Goal: Task Accomplishment & Management: Use online tool/utility

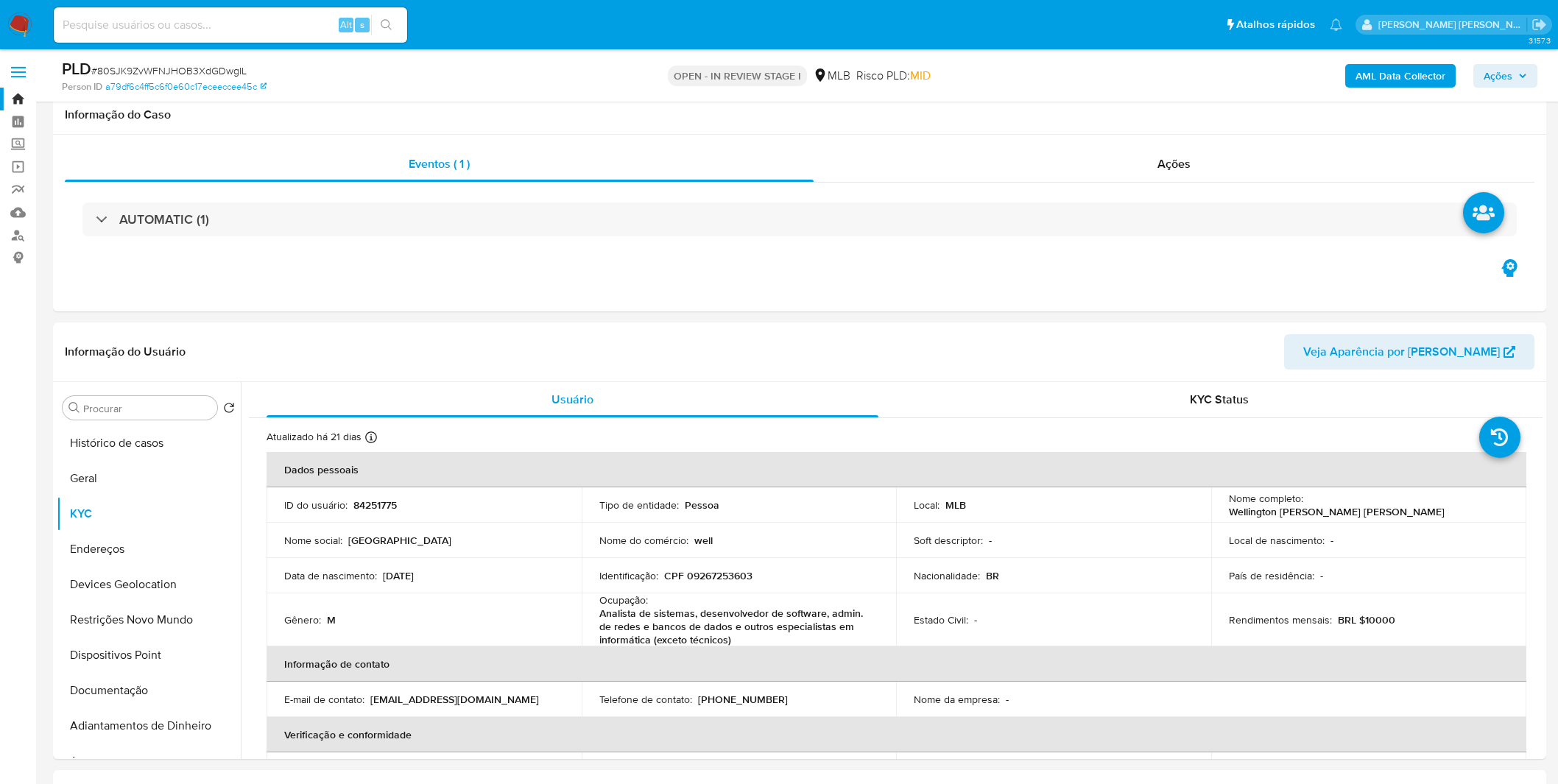
select select "100"
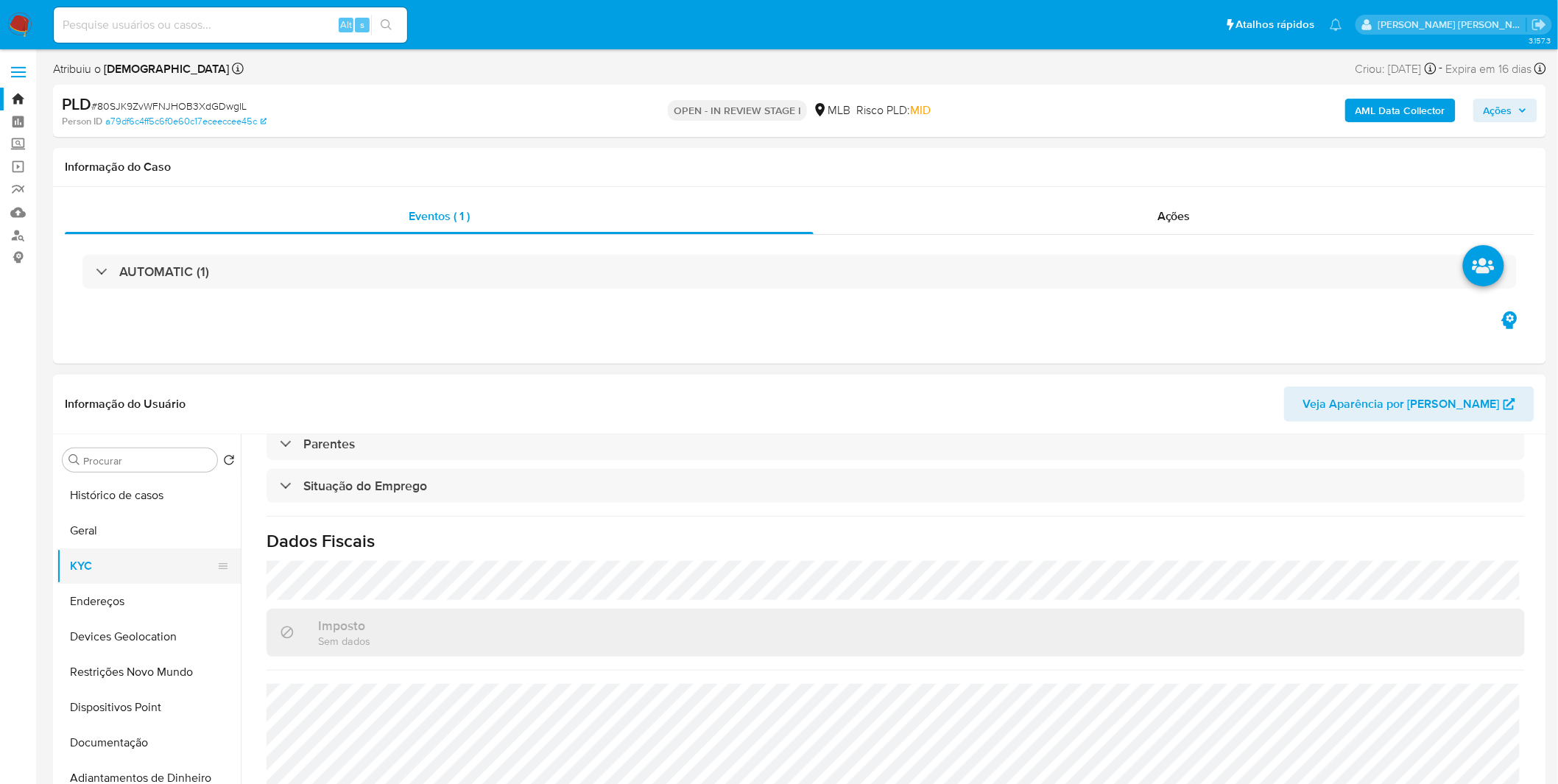
click at [136, 560] on button "KYC" at bounding box center [143, 566] width 172 height 36
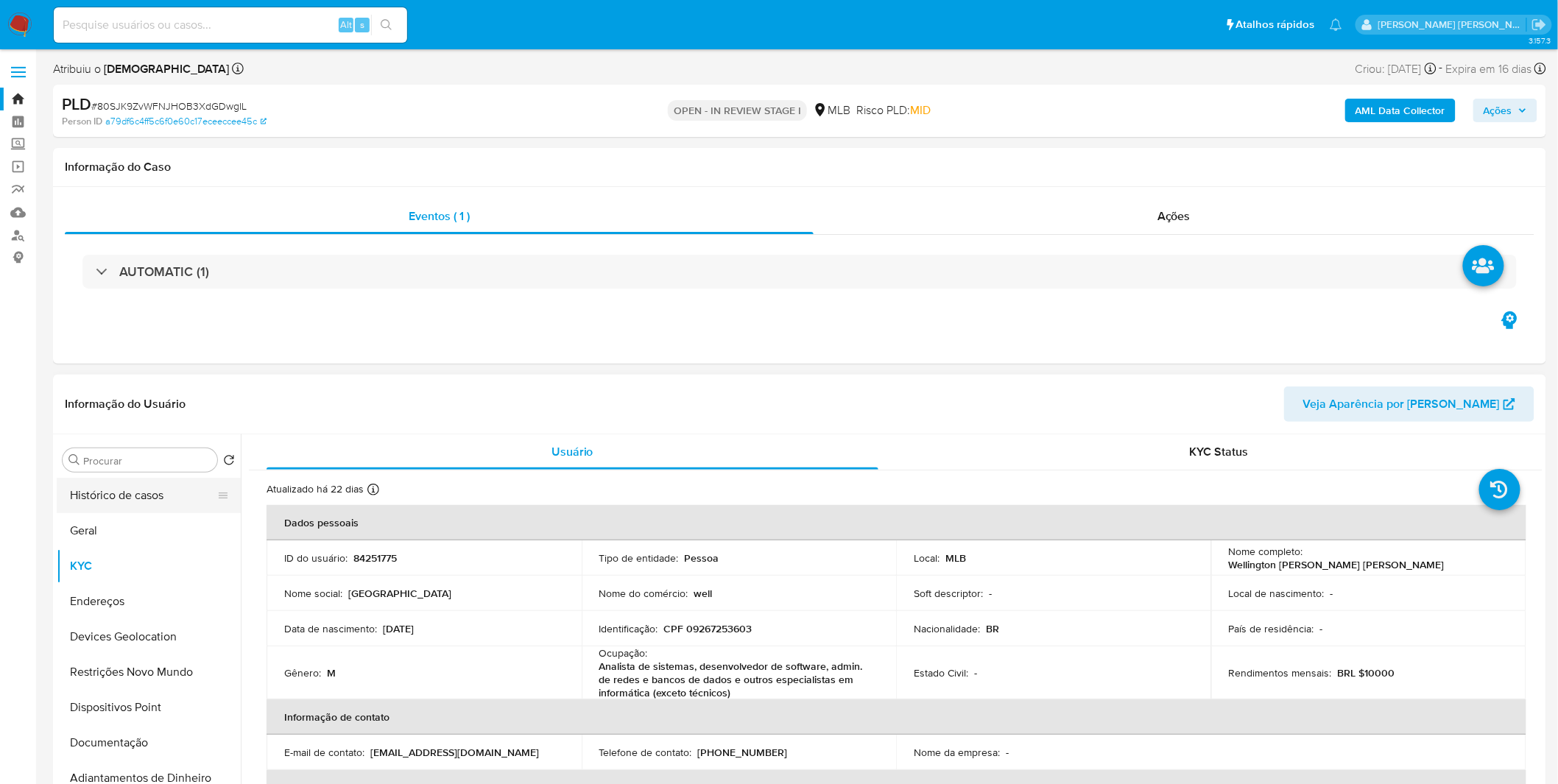
click at [167, 486] on button "Histórico de casos" at bounding box center [143, 495] width 172 height 36
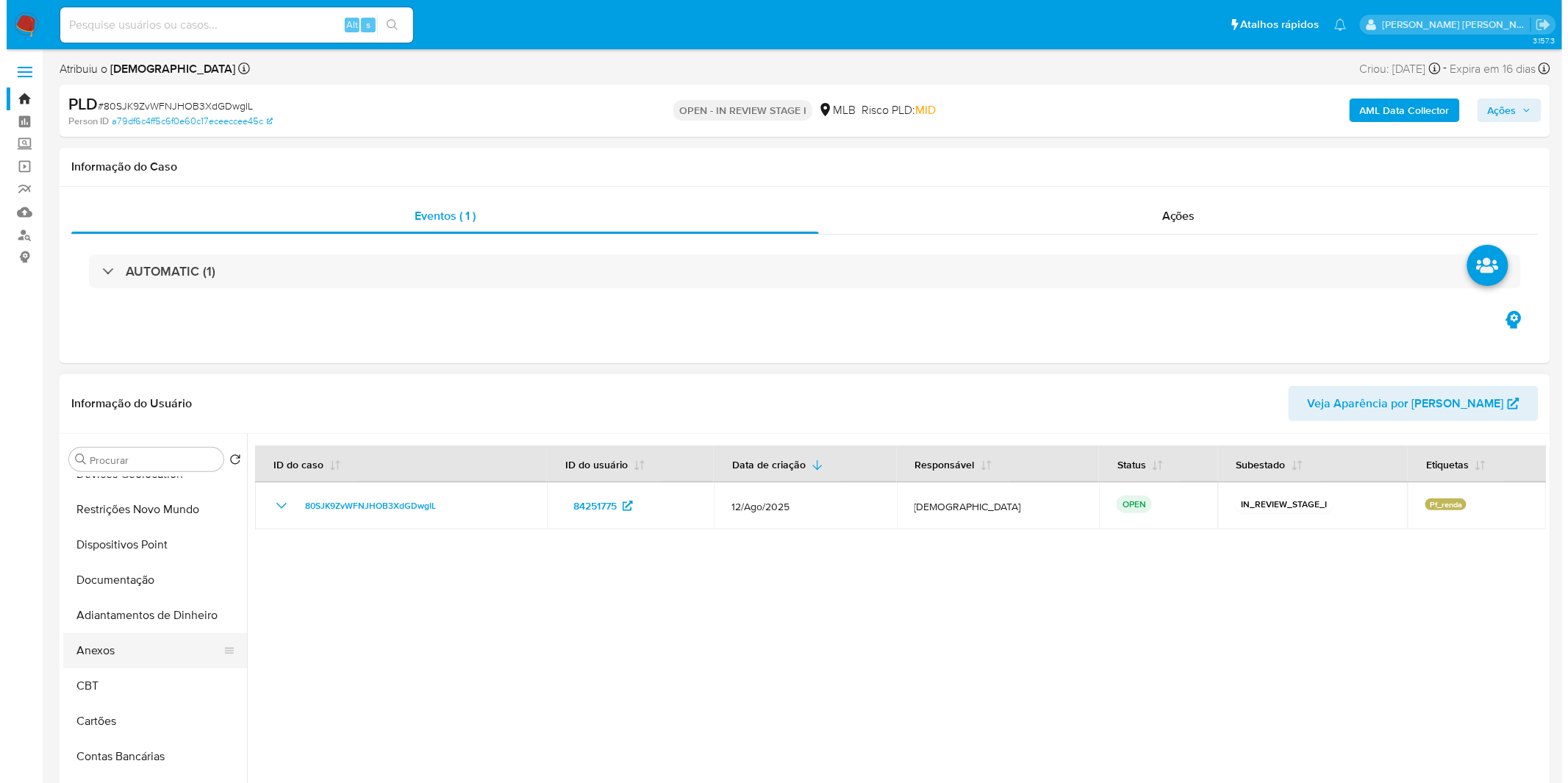
scroll to position [163, 0]
click at [128, 645] on button "Anexos" at bounding box center [142, 649] width 172 height 36
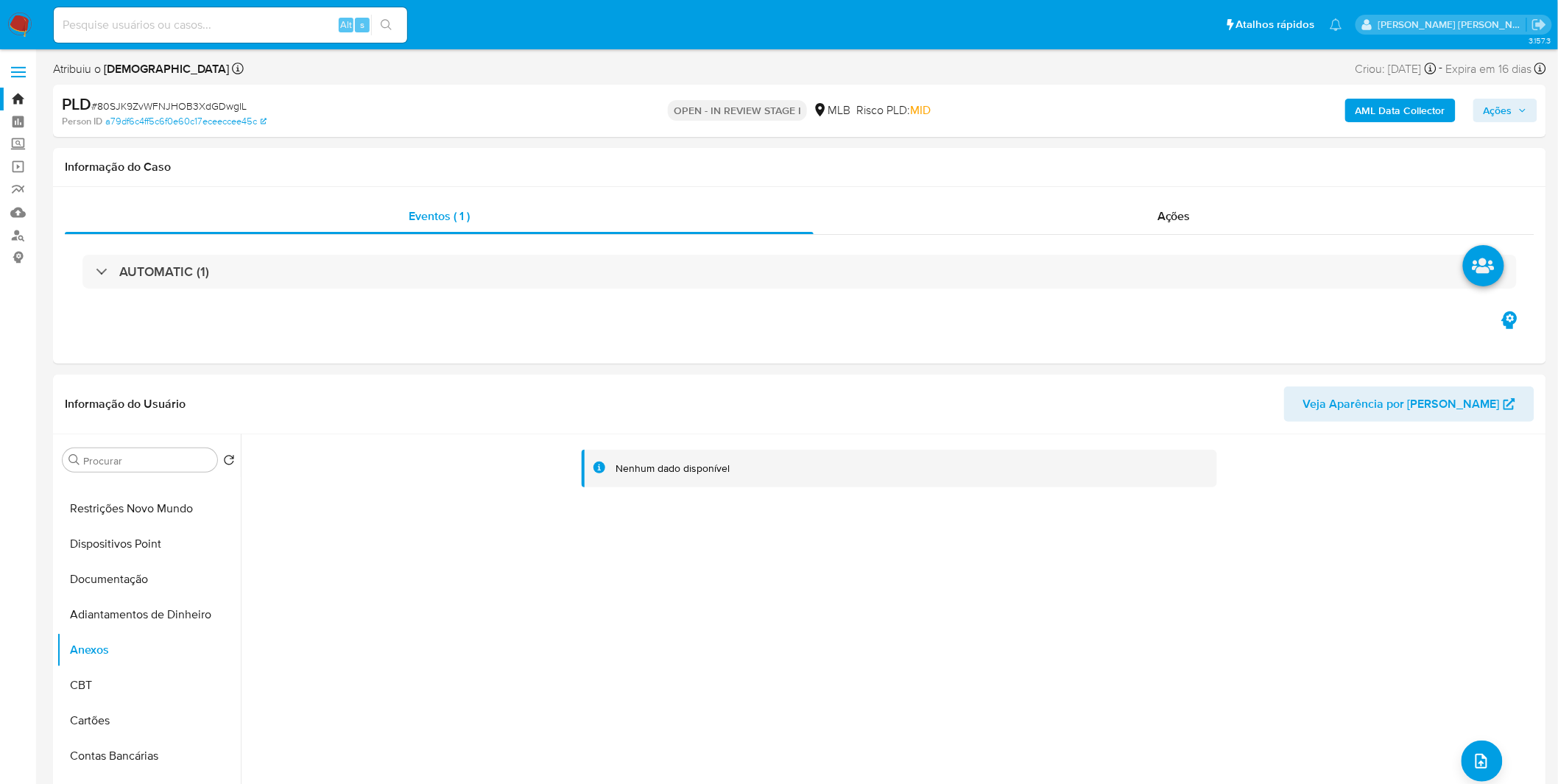
click at [1442, 104] on b "AML Data Collector" at bounding box center [1400, 110] width 90 height 23
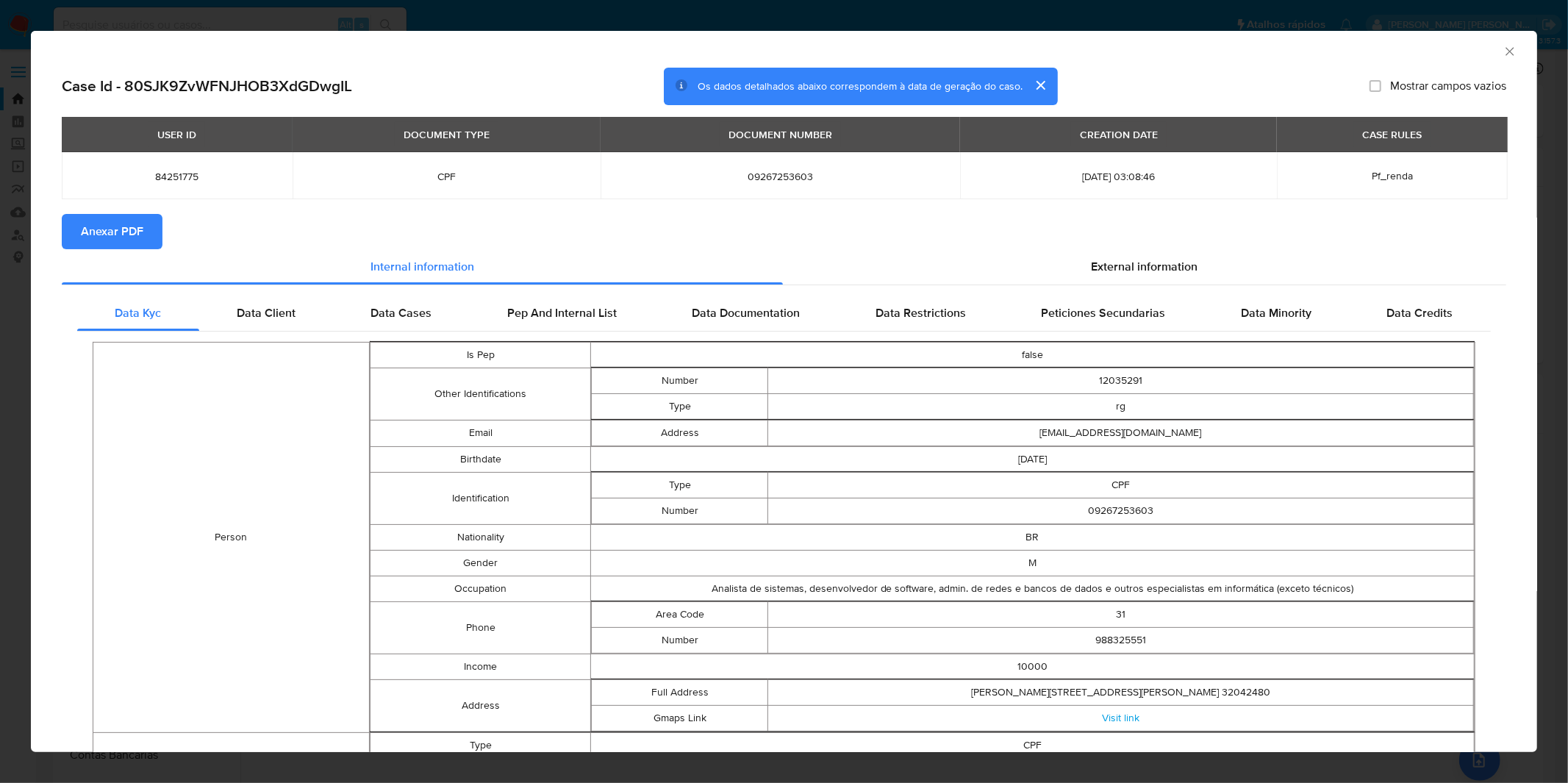
click at [114, 215] on span "Anexar PDF" at bounding box center [112, 231] width 62 height 32
click at [601, 12] on div "AML Data Collector Case Id - 80SJK9ZvWFNJHOB3XdGDwgIL Os dados detalhados abaix…" at bounding box center [784, 392] width 1568 height 783
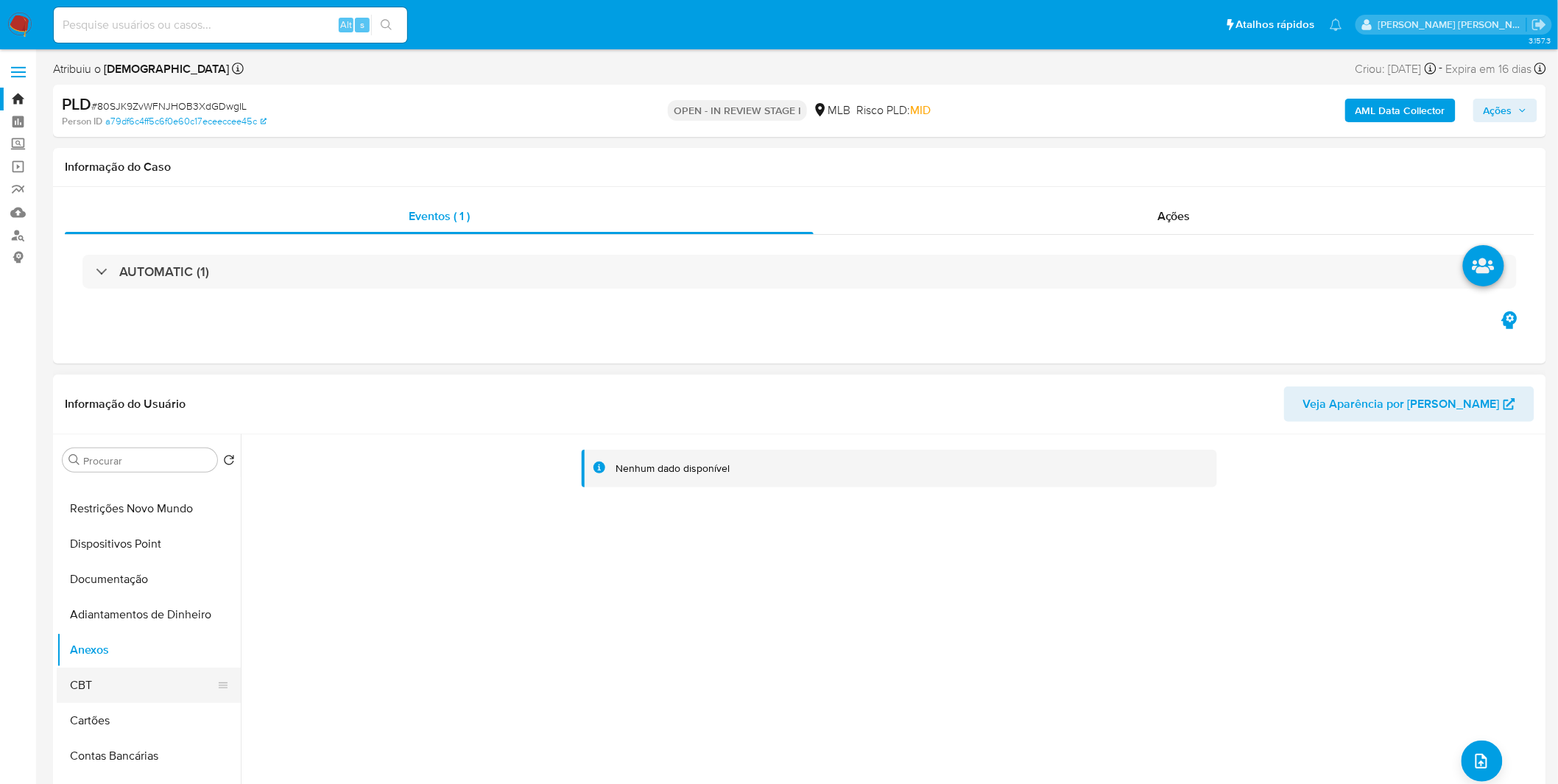
click at [109, 677] on button "CBT" at bounding box center [143, 685] width 172 height 36
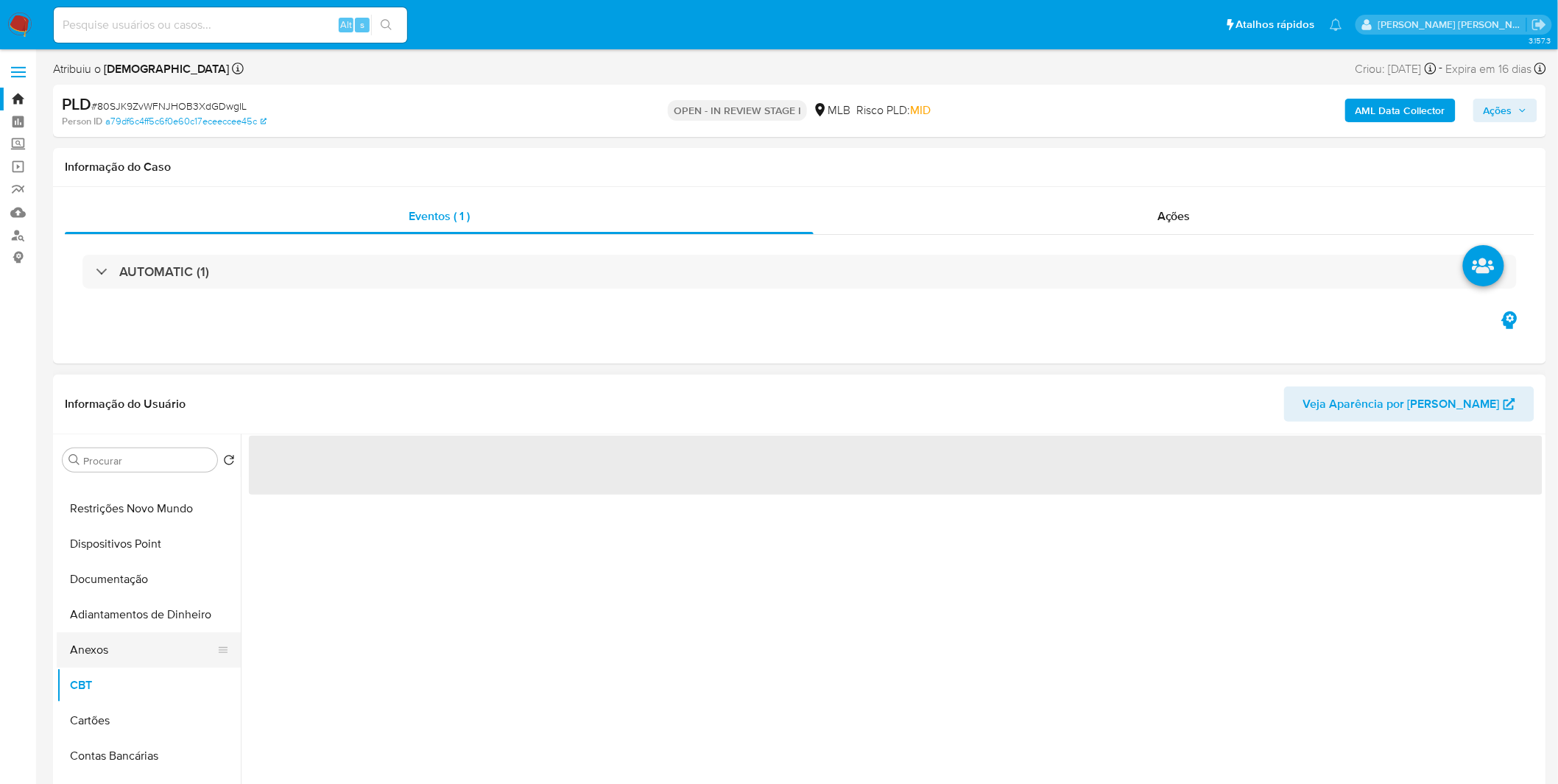
click at [100, 661] on button "Anexos" at bounding box center [143, 650] width 172 height 36
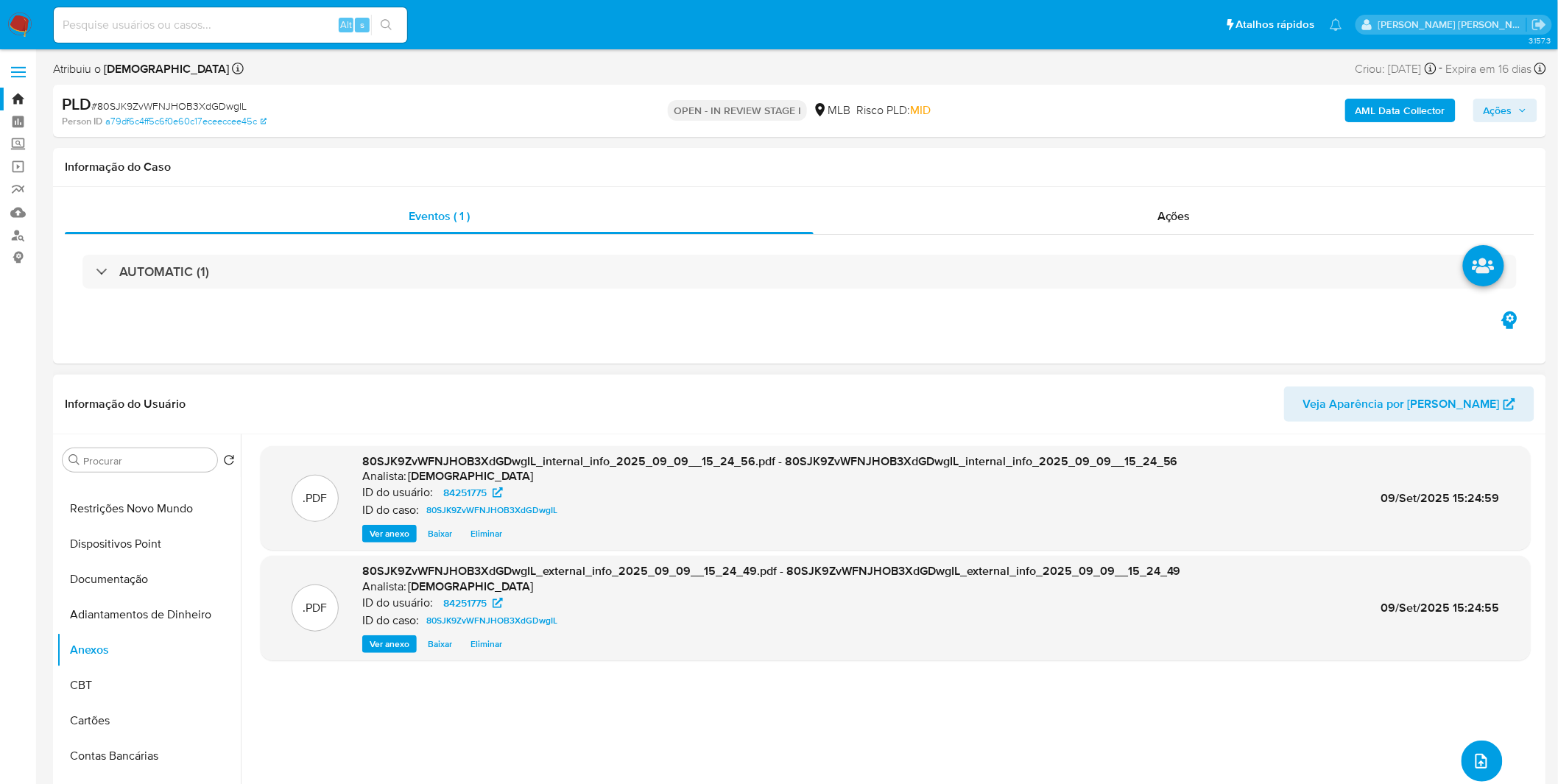
click at [1471, 747] on button "upload-file" at bounding box center [1483, 761] width 41 height 41
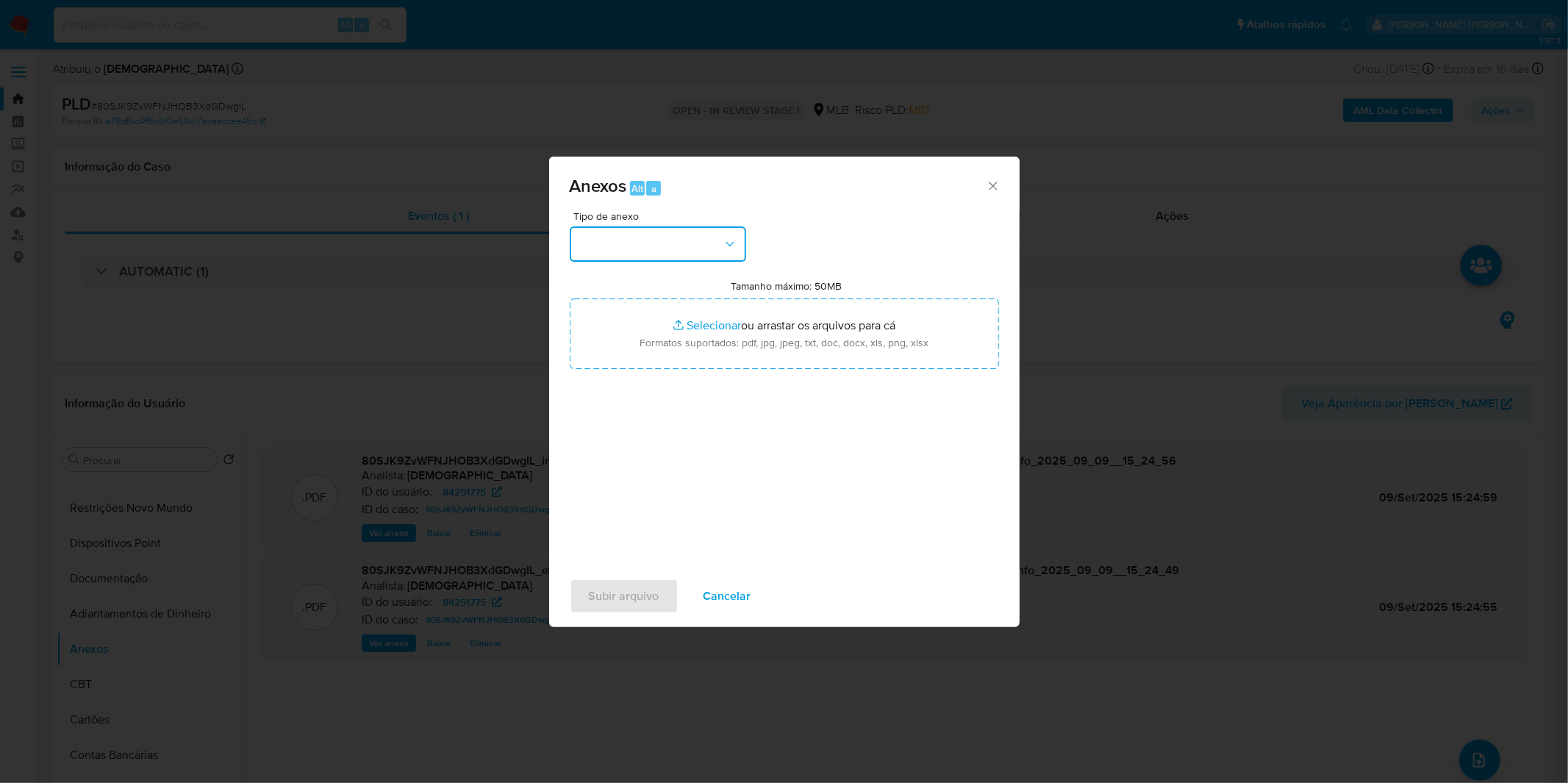
click at [663, 255] on button "button" at bounding box center [657, 244] width 176 height 36
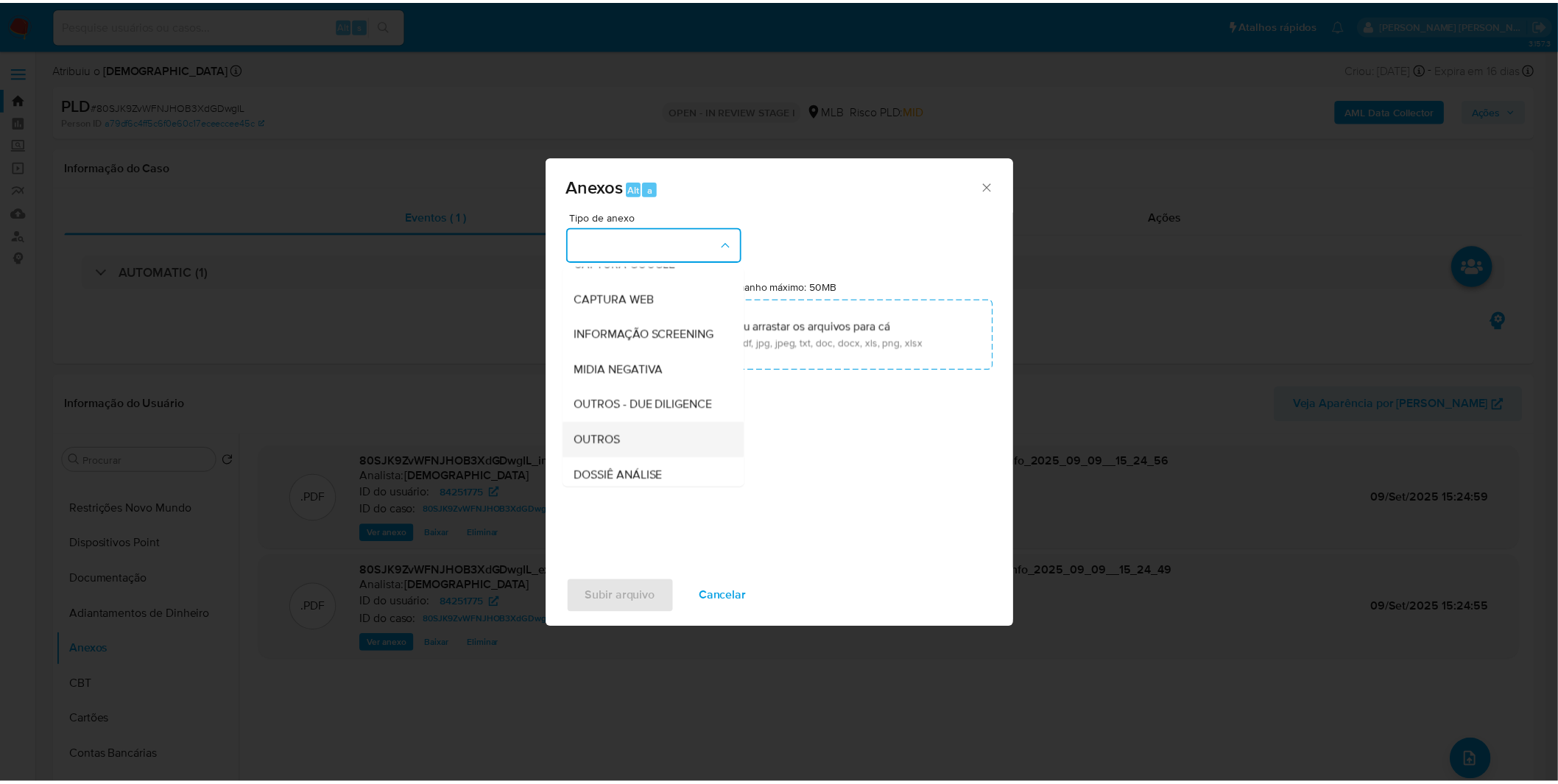
scroll to position [226, 0]
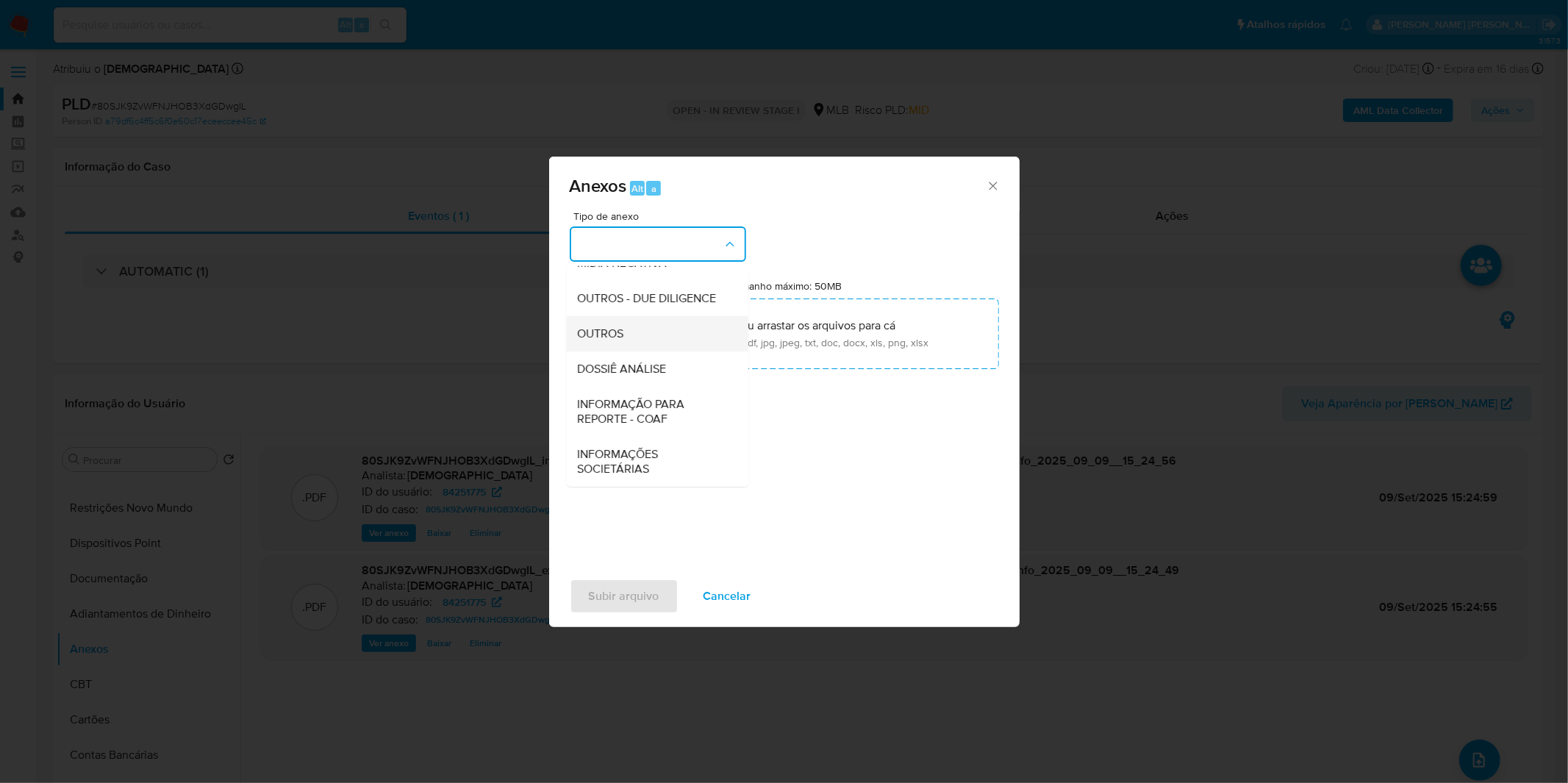
click at [634, 332] on div "OUTROS" at bounding box center [652, 334] width 150 height 36
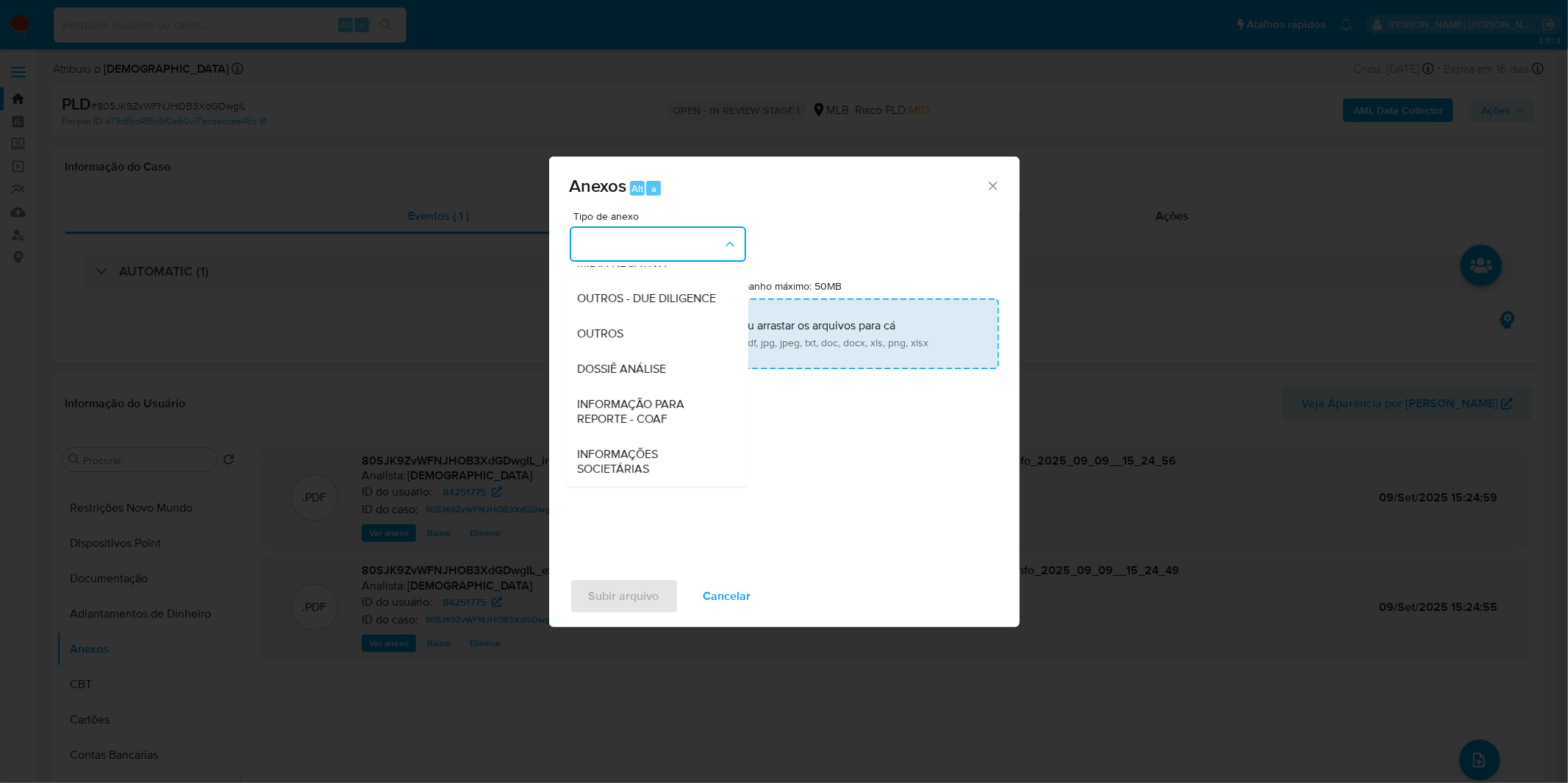
click at [701, 326] on input "Tamanho máximo: 50MB Selecionar arquivos" at bounding box center [784, 334] width 430 height 70
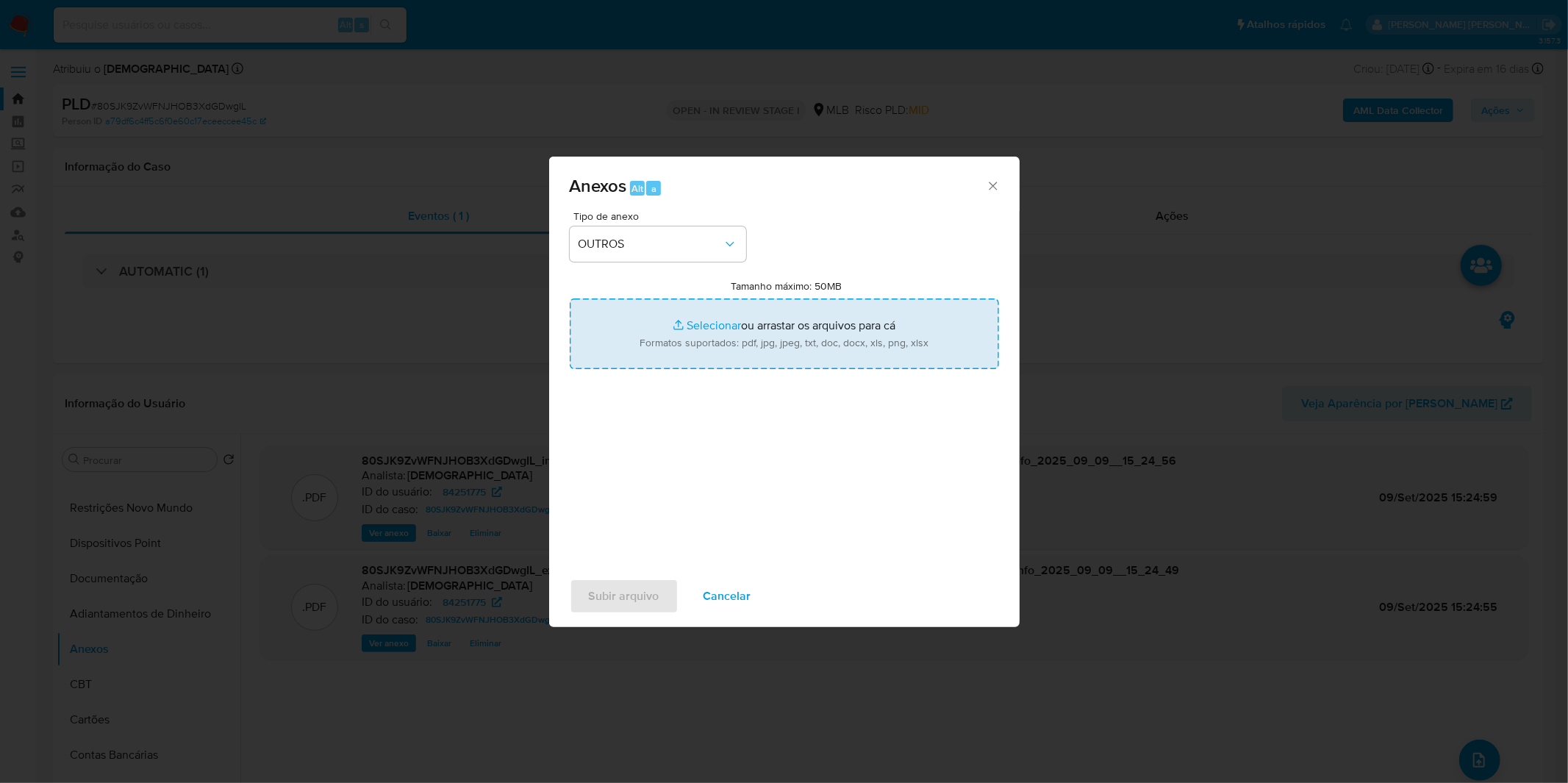
type input "C:\fakepath\Mulan 84251775_2025_09_01_10_55_49.xlsx"
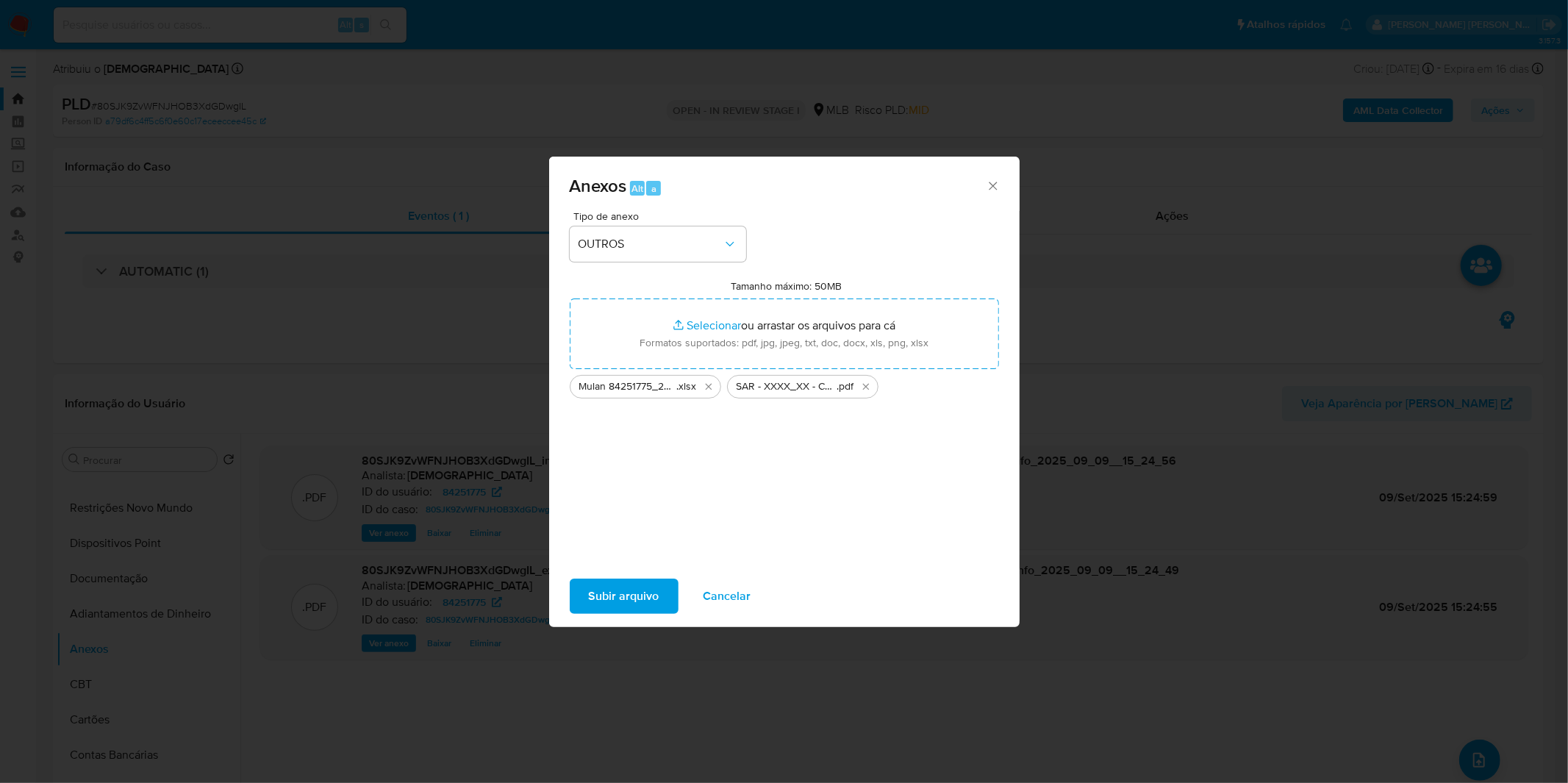
click at [619, 584] on span "Subir arquivo" at bounding box center [623, 596] width 70 height 32
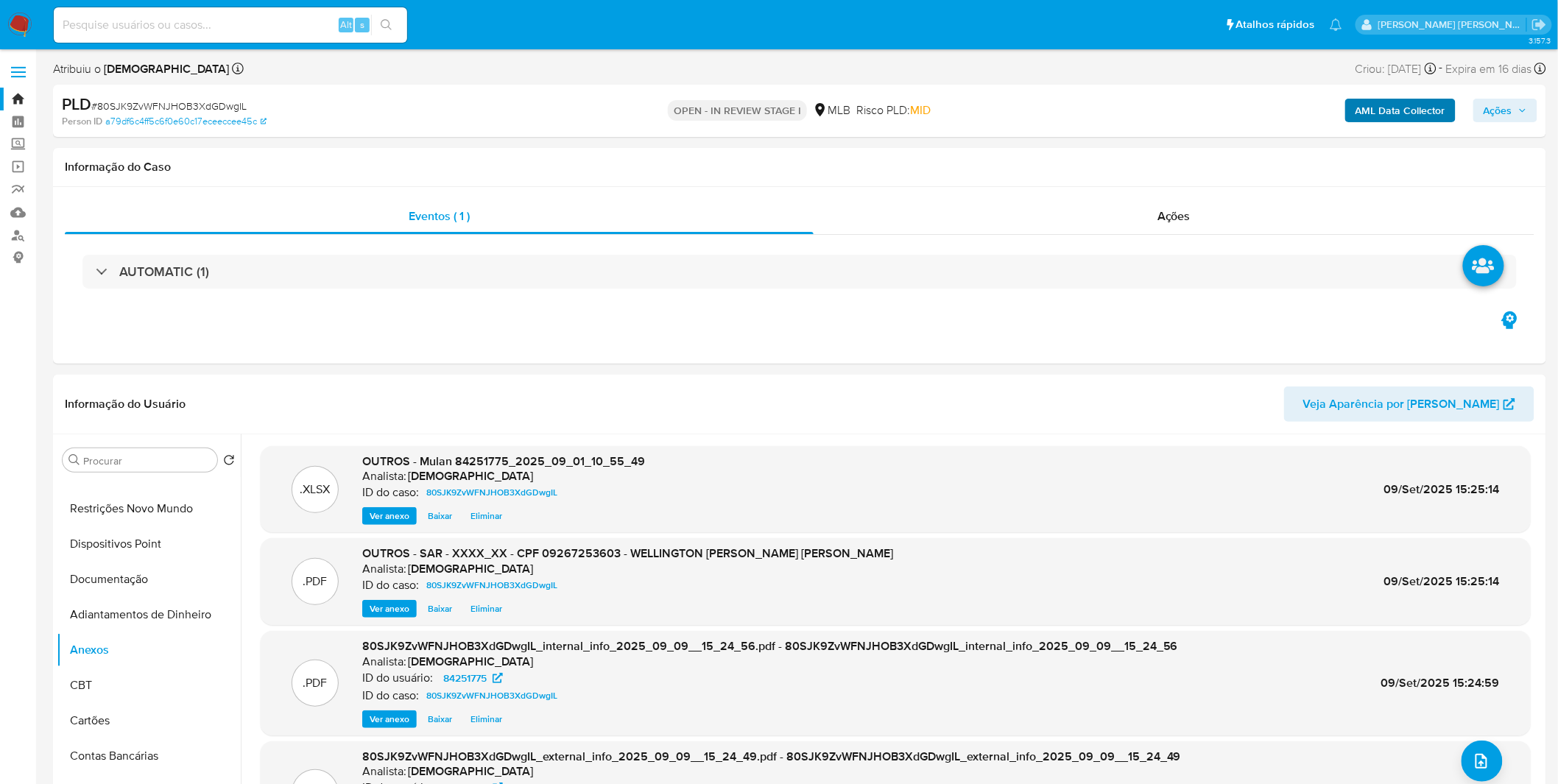
drag, startPoint x: 1497, startPoint y: 102, endPoint x: 1434, endPoint y: 115, distance: 64.3
click at [1497, 102] on span "Ações" at bounding box center [1498, 110] width 29 height 23
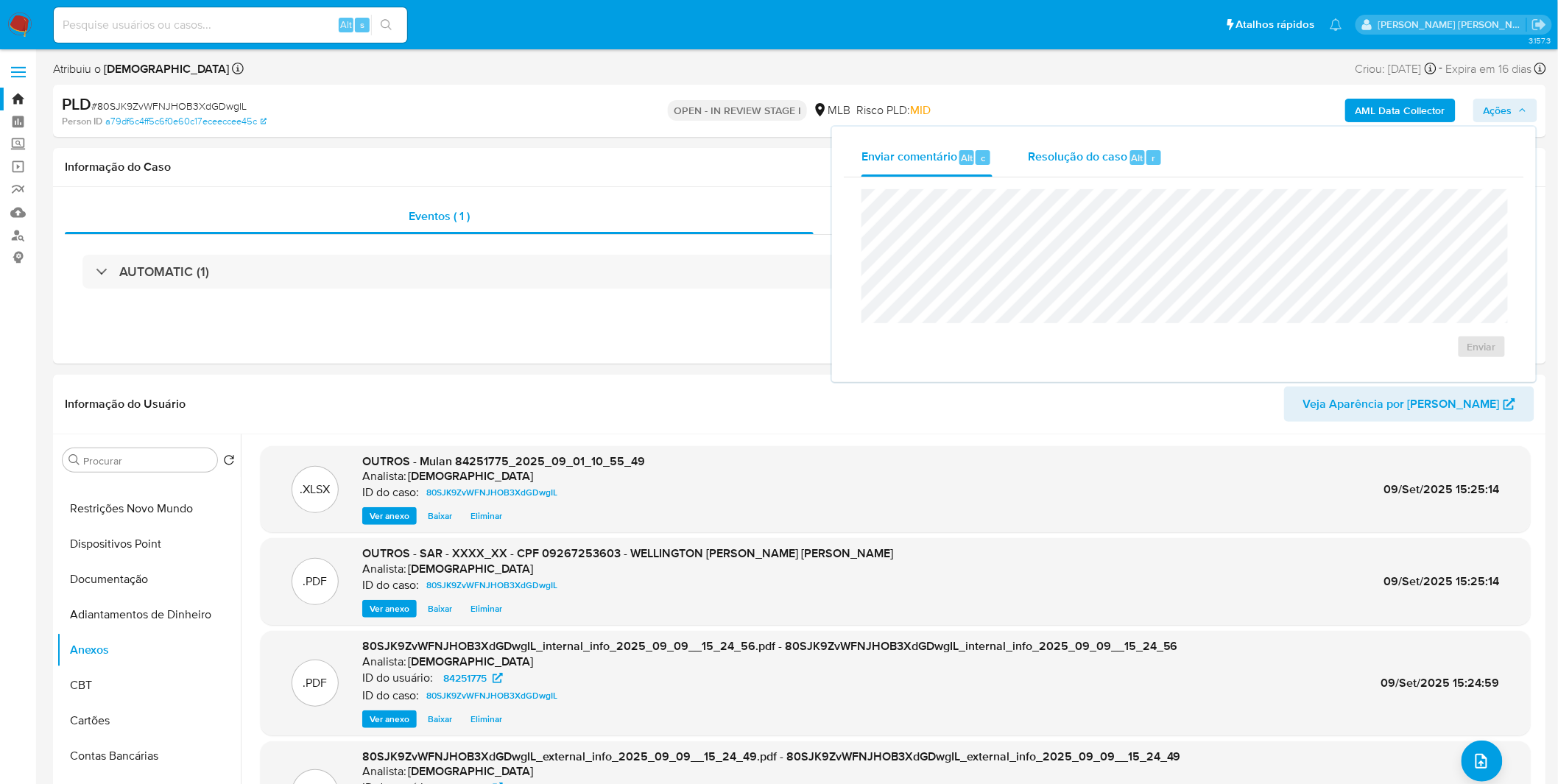
click at [1128, 166] on div "Resolução do caso Alt r" at bounding box center [1095, 157] width 135 height 38
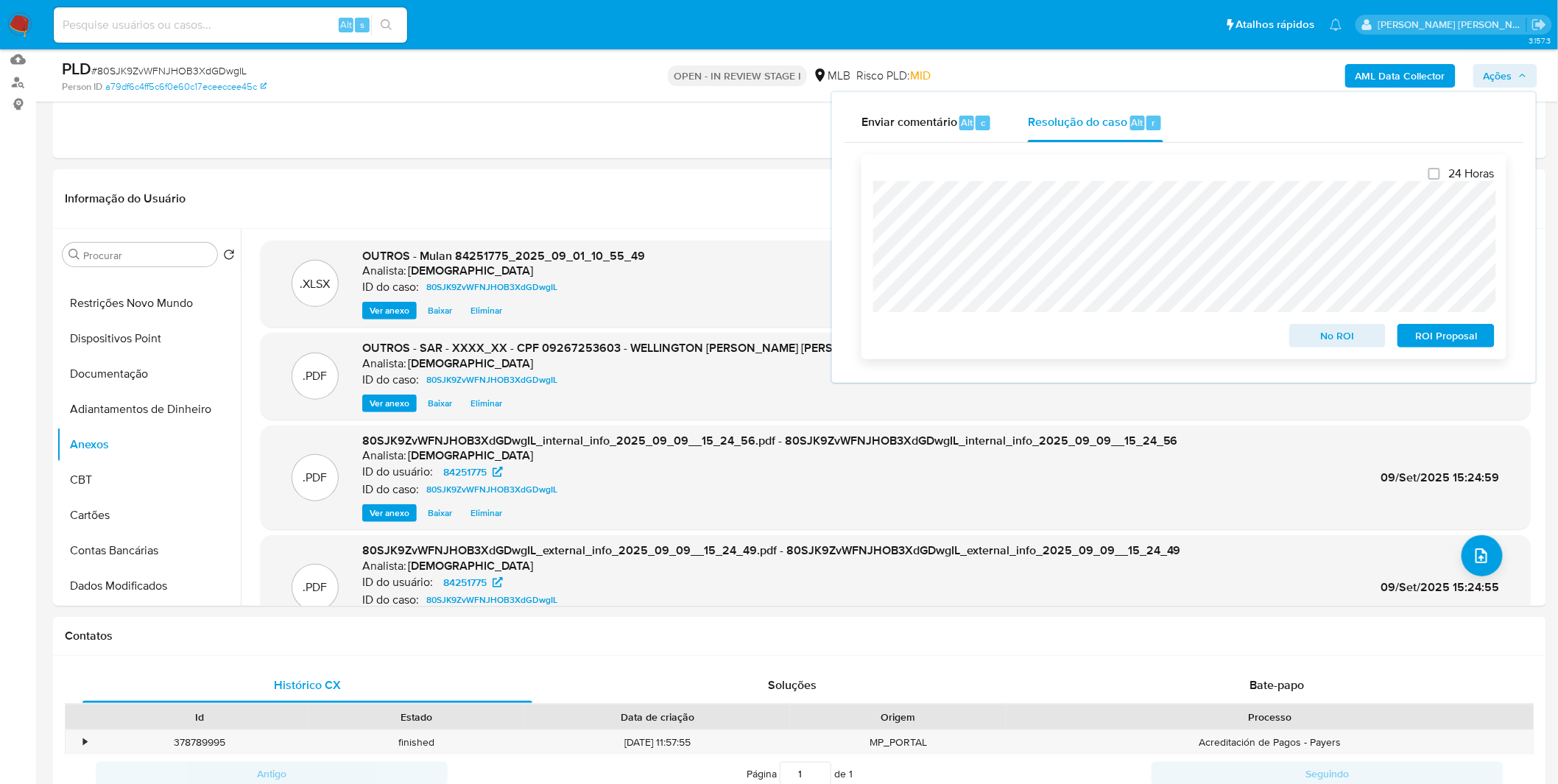
scroll to position [163, 0]
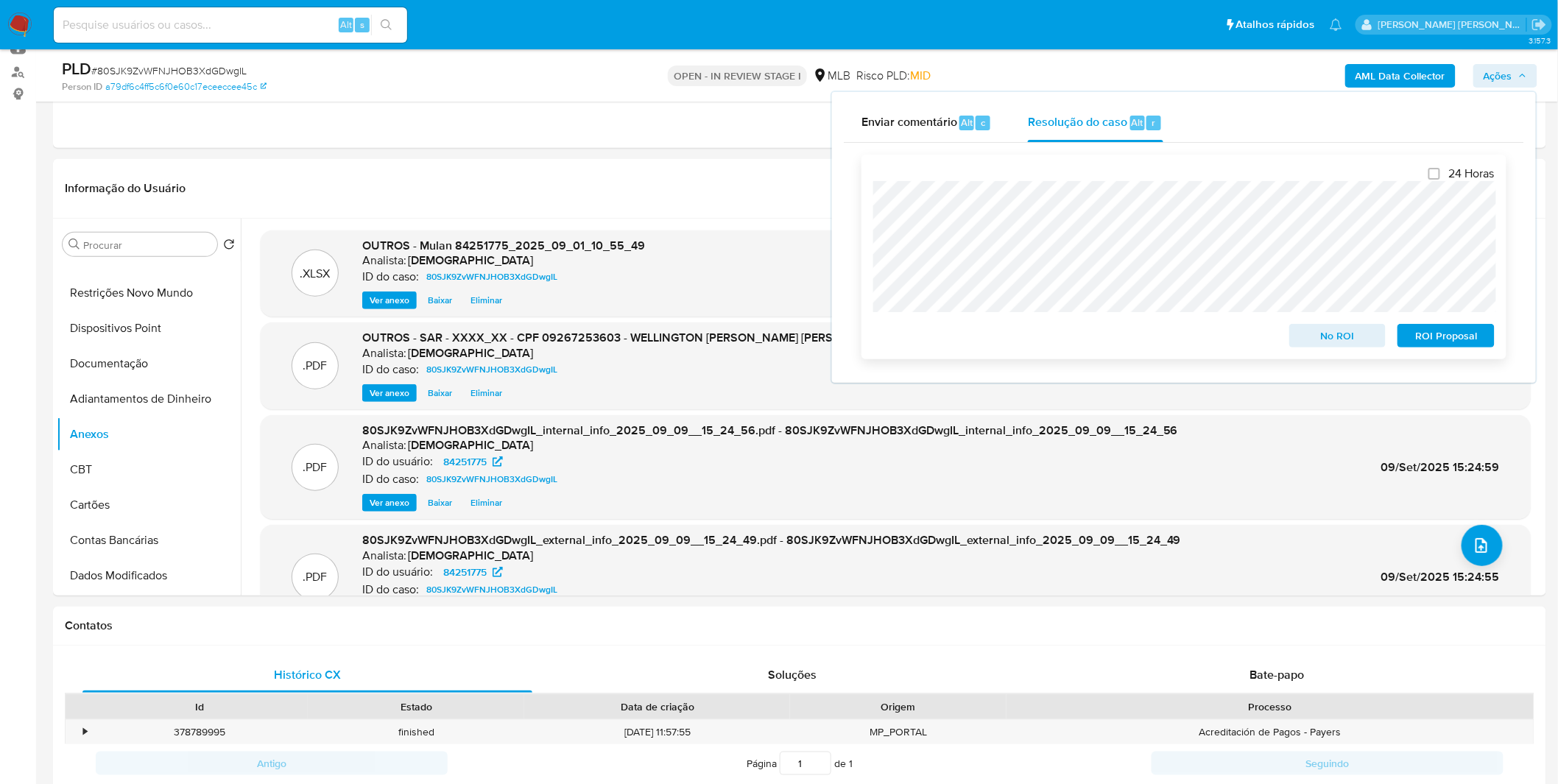
click at [1434, 336] on span "ROI Proposal" at bounding box center [1446, 336] width 76 height 21
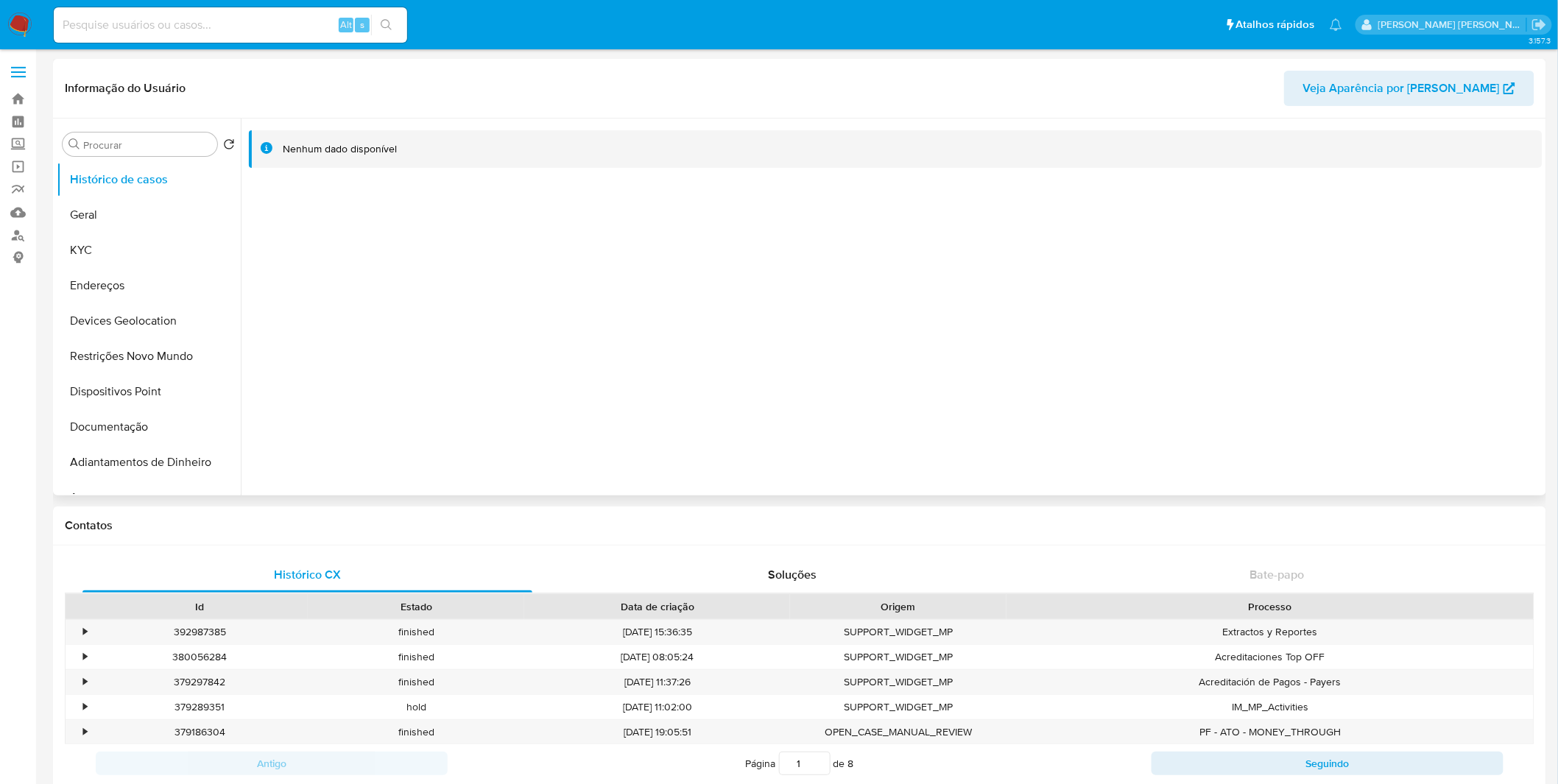
select select "10"
click at [144, 268] on button "Endereços" at bounding box center [143, 285] width 172 height 36
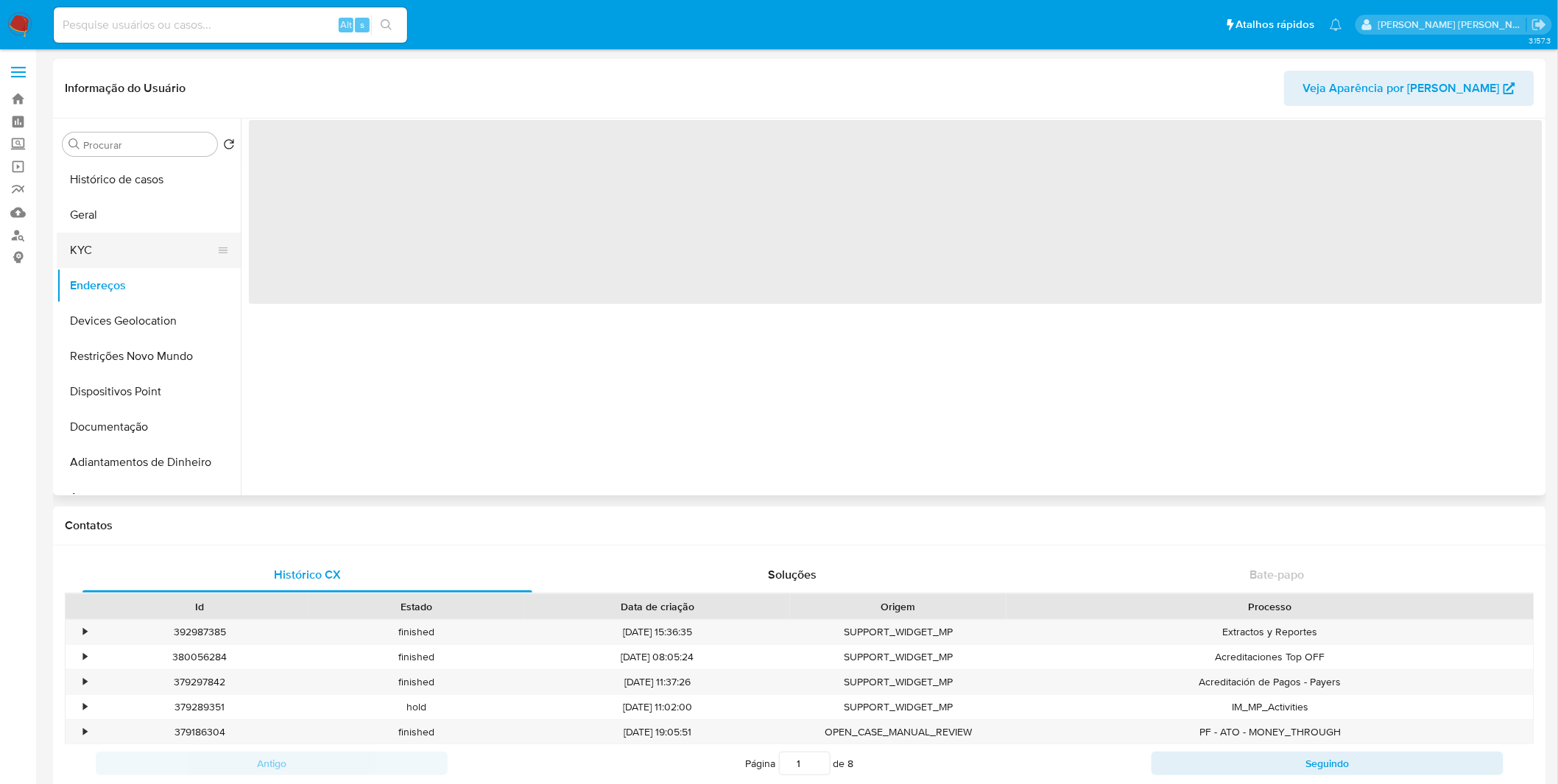
click at [172, 247] on button "KYC" at bounding box center [143, 250] width 172 height 36
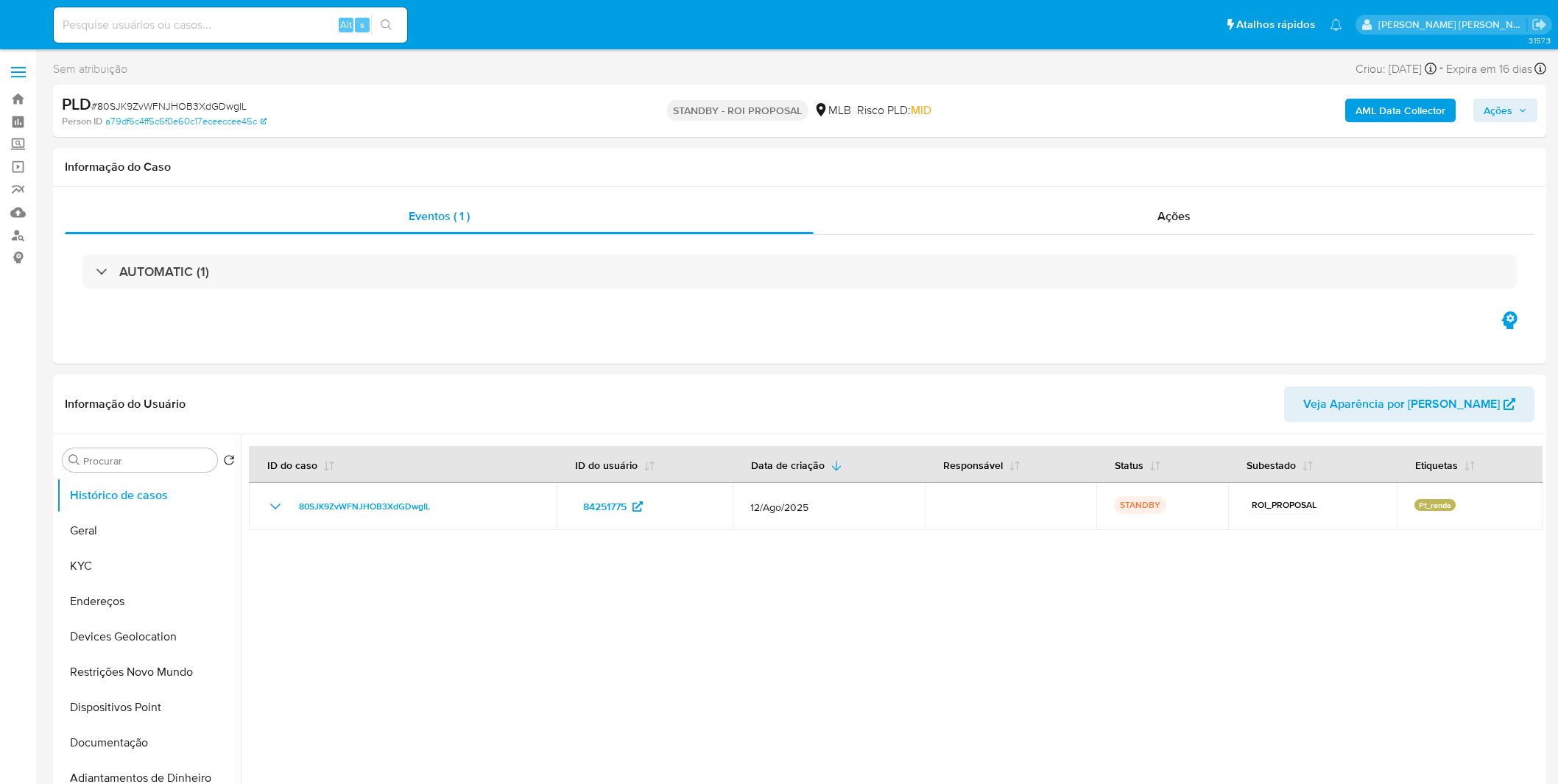
select select "10"
click at [764, 561] on div at bounding box center [891, 622] width 1302 height 377
click at [823, 291] on div "AUTOMATIC (1)" at bounding box center [799, 271] width 1470 height 74
click at [35, 24] on nav "Pausado Ver notificaciones Alt s Atalhos rápidos Presiona las siguientes teclas…" at bounding box center [779, 25] width 1558 height 50
click at [32, 20] on img at bounding box center [20, 25] width 25 height 25
